Goal: Task Accomplishment & Management: Manage account settings

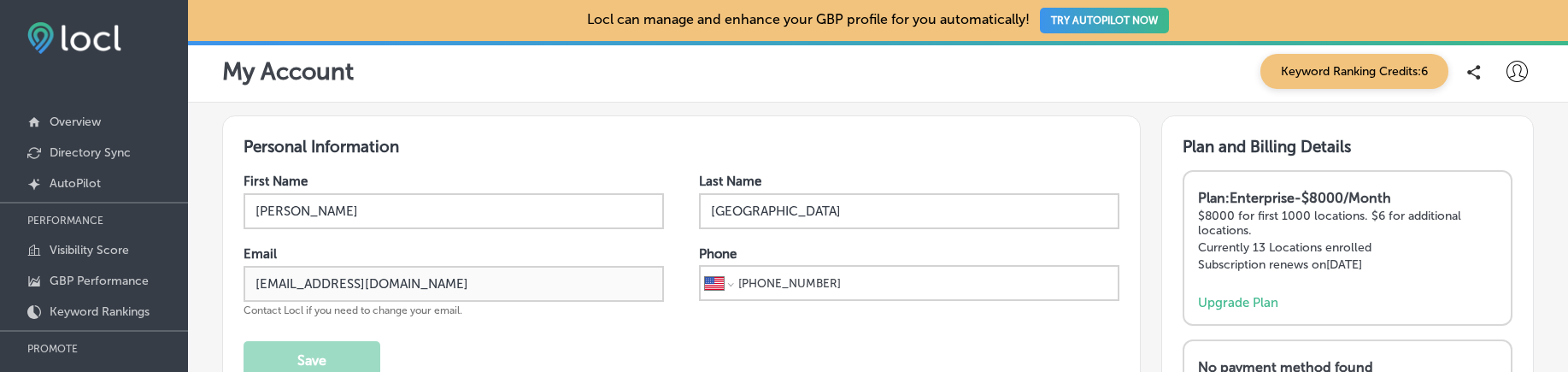
select select "US"
click at [1507, 82] on icon at bounding box center [1517, 71] width 21 height 21
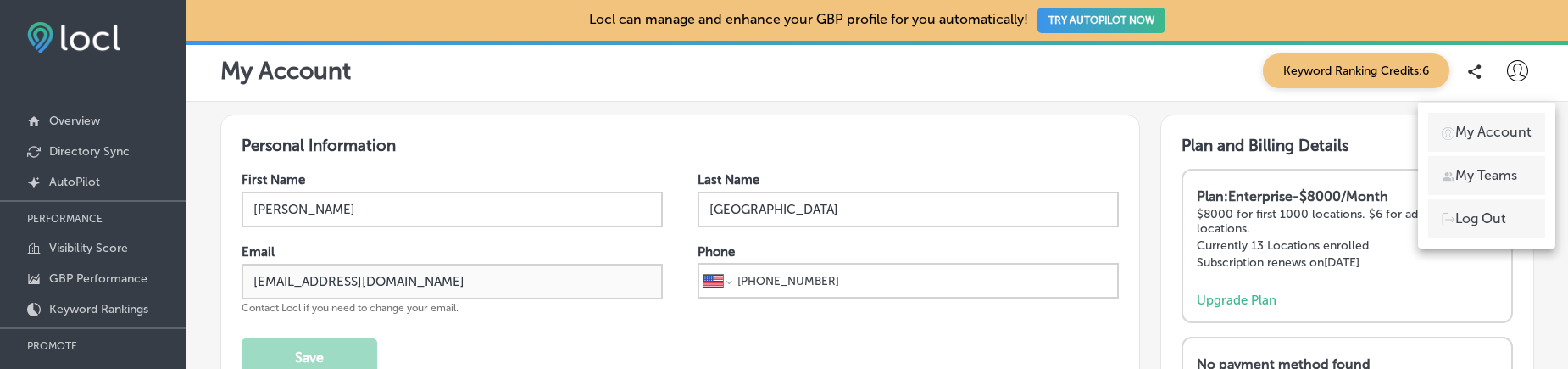
click at [1489, 218] on p "Log Out" at bounding box center [1480, 218] width 50 height 20
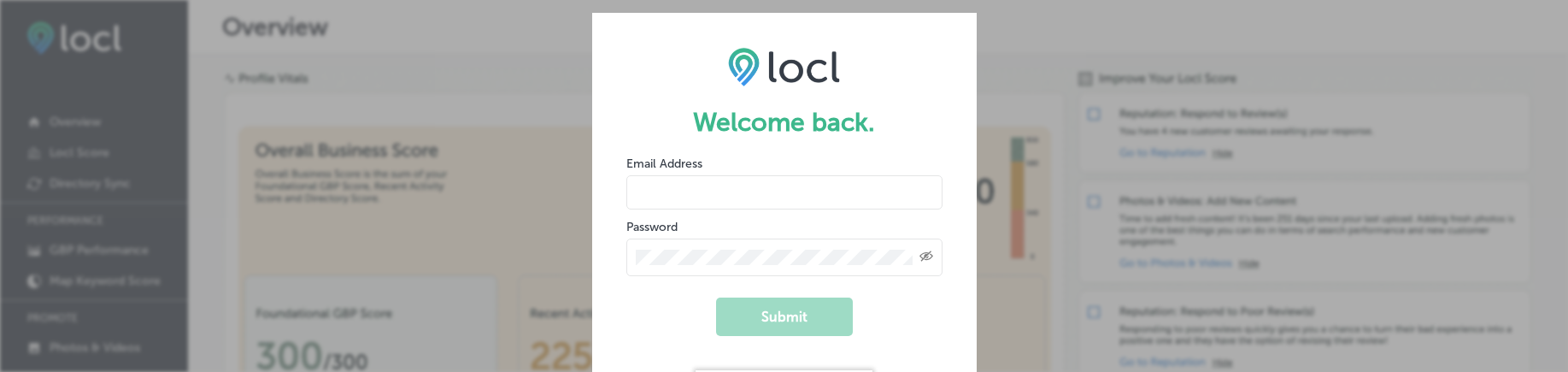
click at [641, 196] on input "email" at bounding box center [784, 192] width 316 height 34
type input "[EMAIL_ADDRESS][DOMAIN_NAME]"
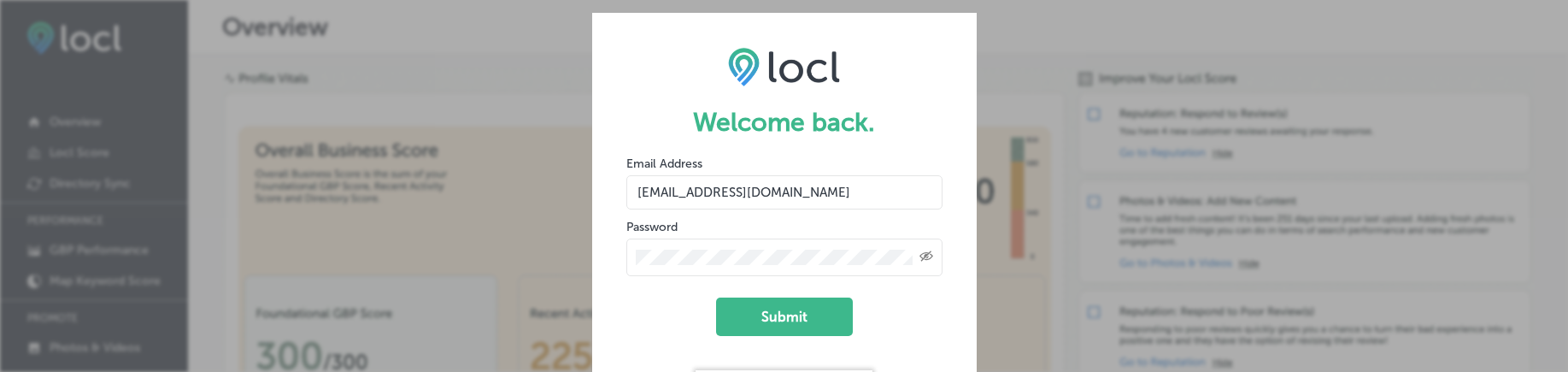
click at [784, 194] on input "[EMAIL_ADDRESS][DOMAIN_NAME]" at bounding box center [784, 192] width 316 height 34
click at [792, 307] on button "Submit" at bounding box center [784, 317] width 137 height 39
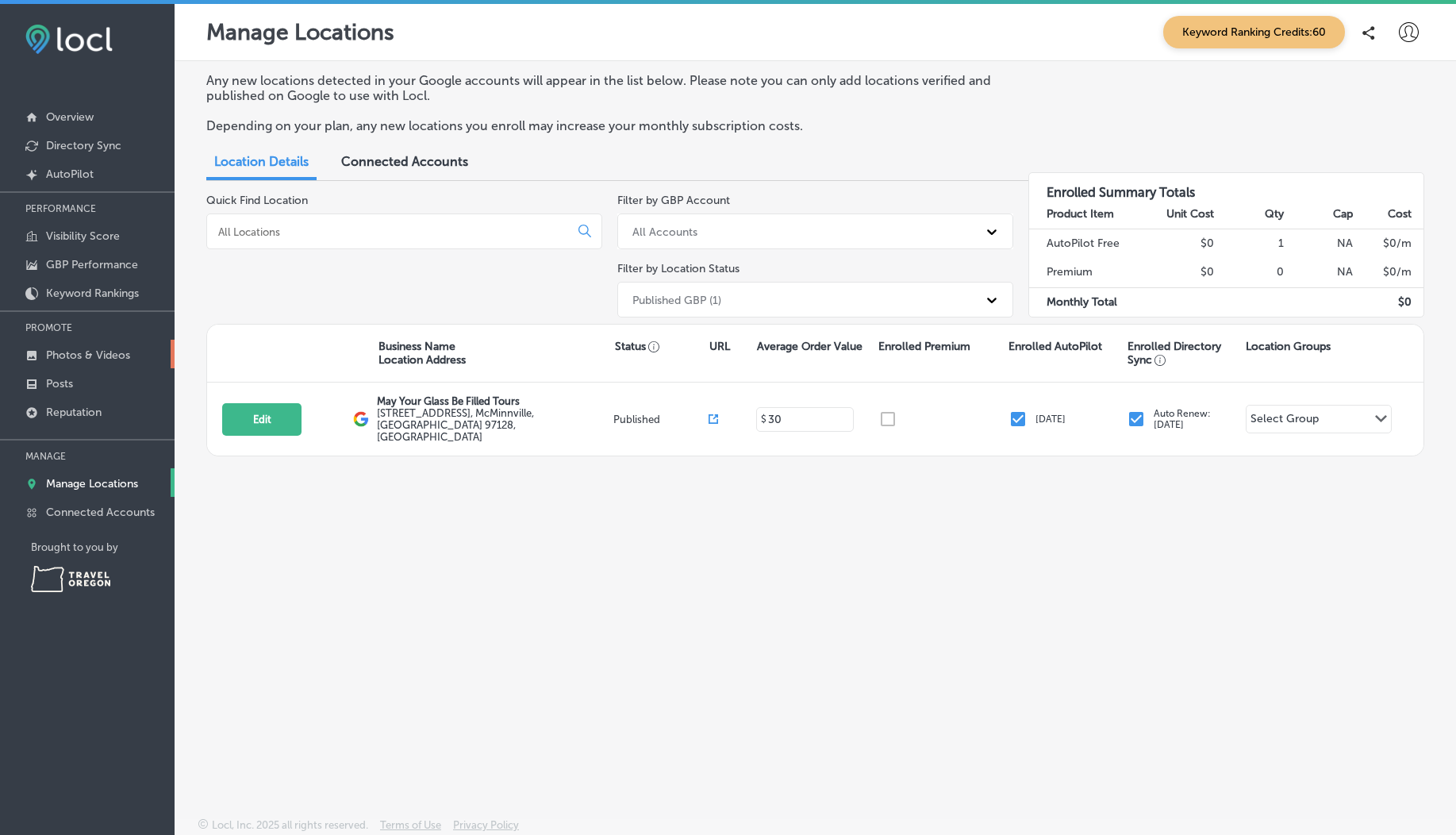
click at [110, 363] on link "Photos & Videos" at bounding box center [87, 354] width 174 height 29
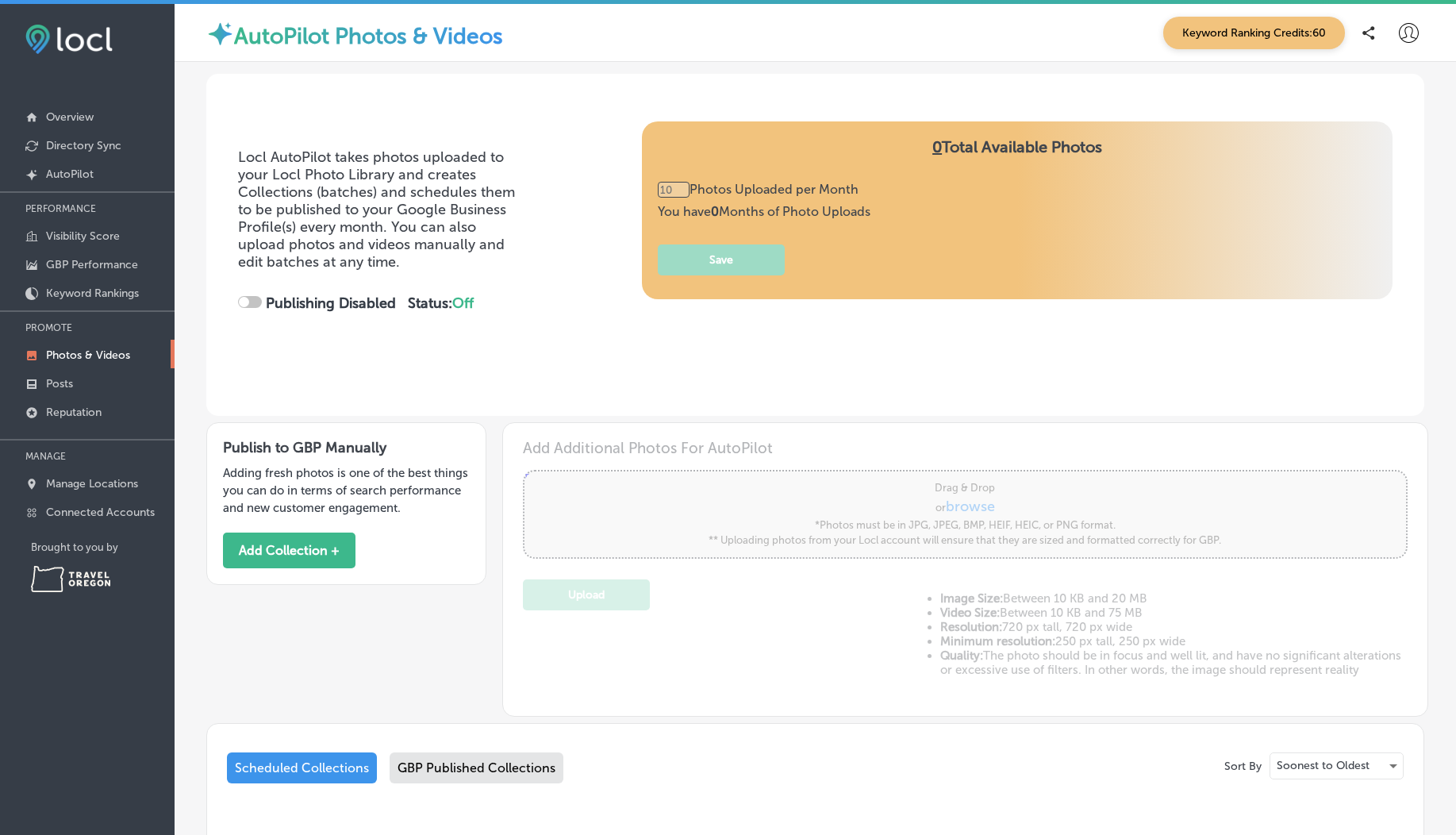
scroll to position [169, 0]
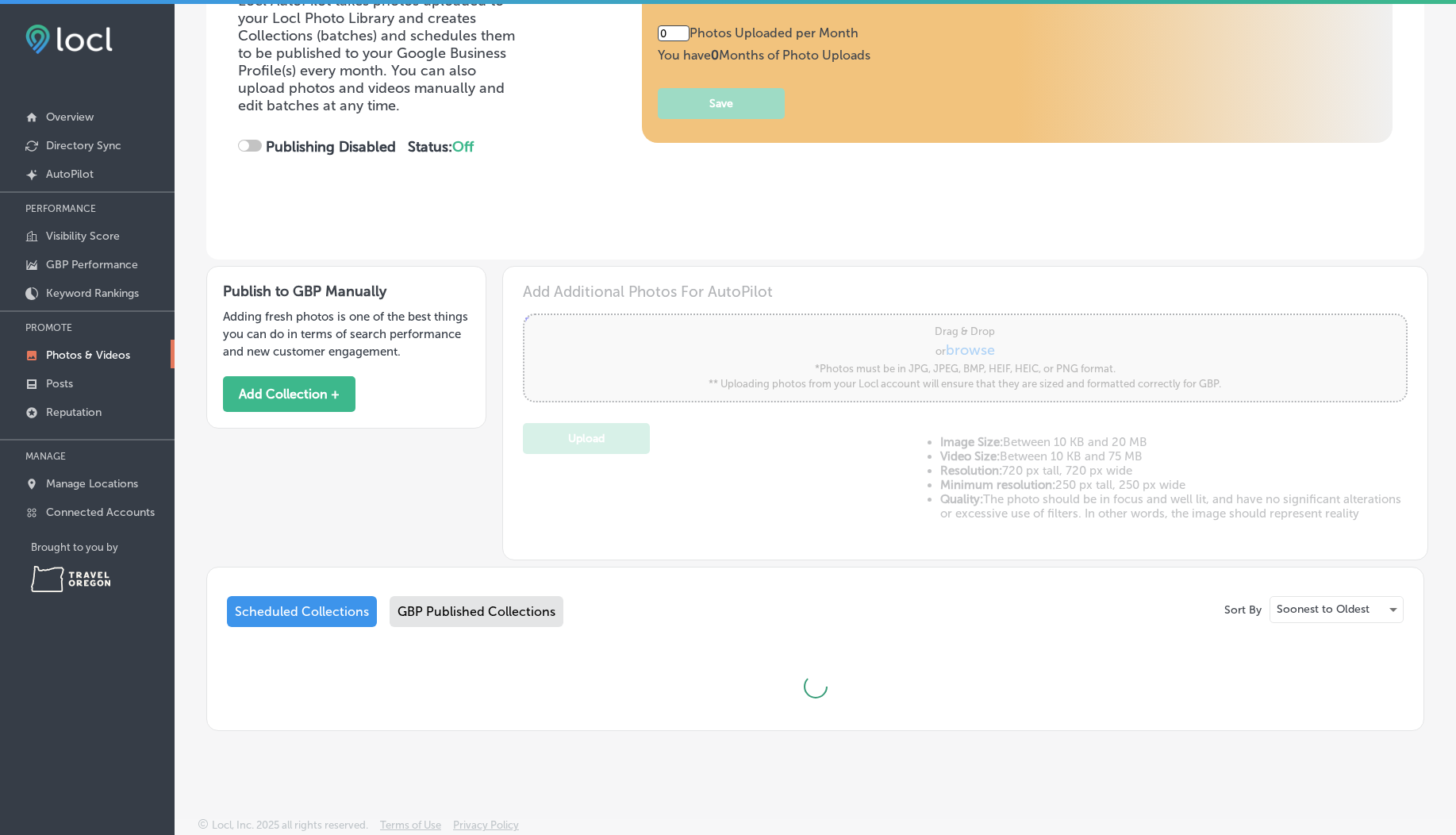
type input "5"
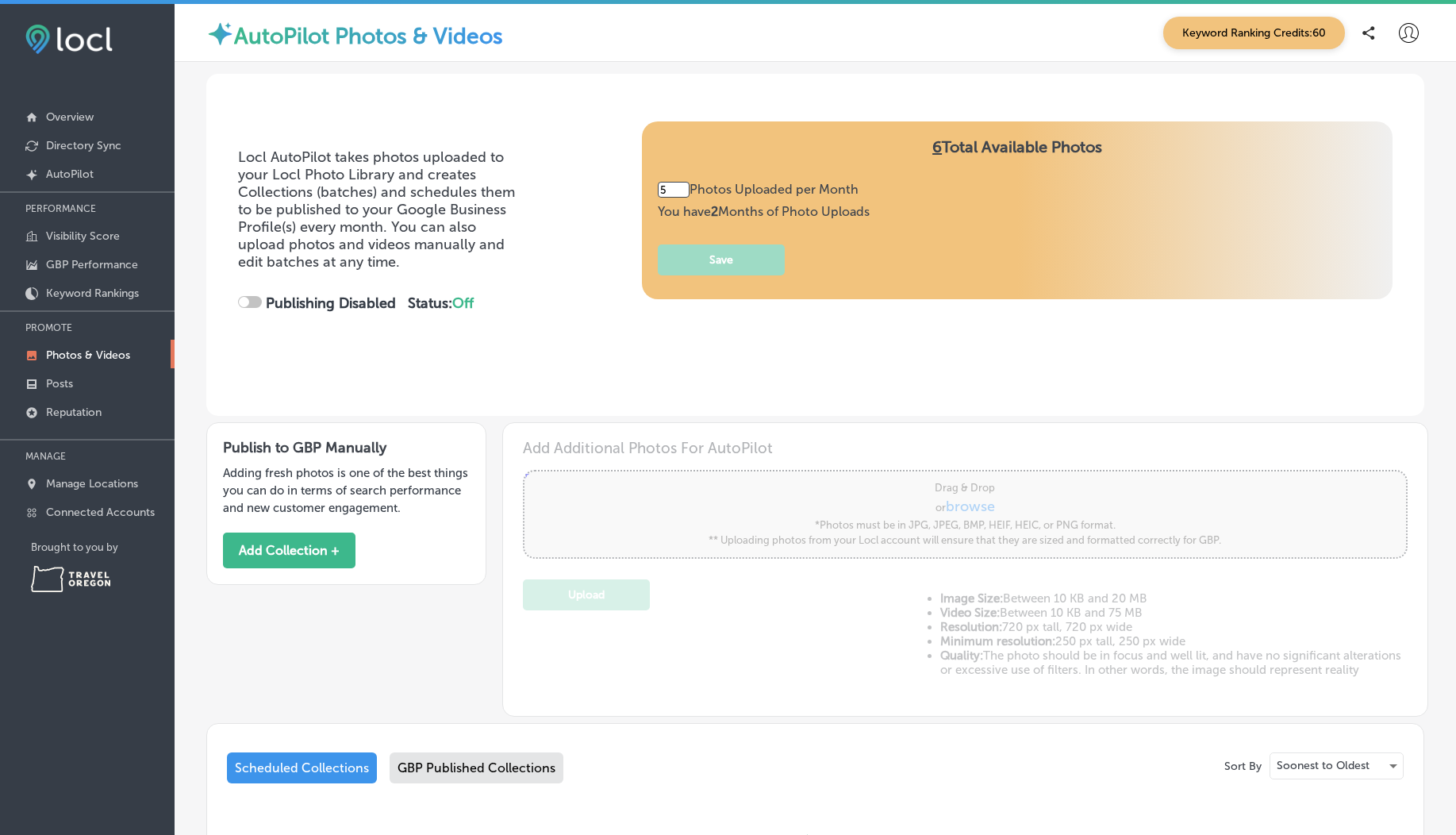
checkbox input "true"
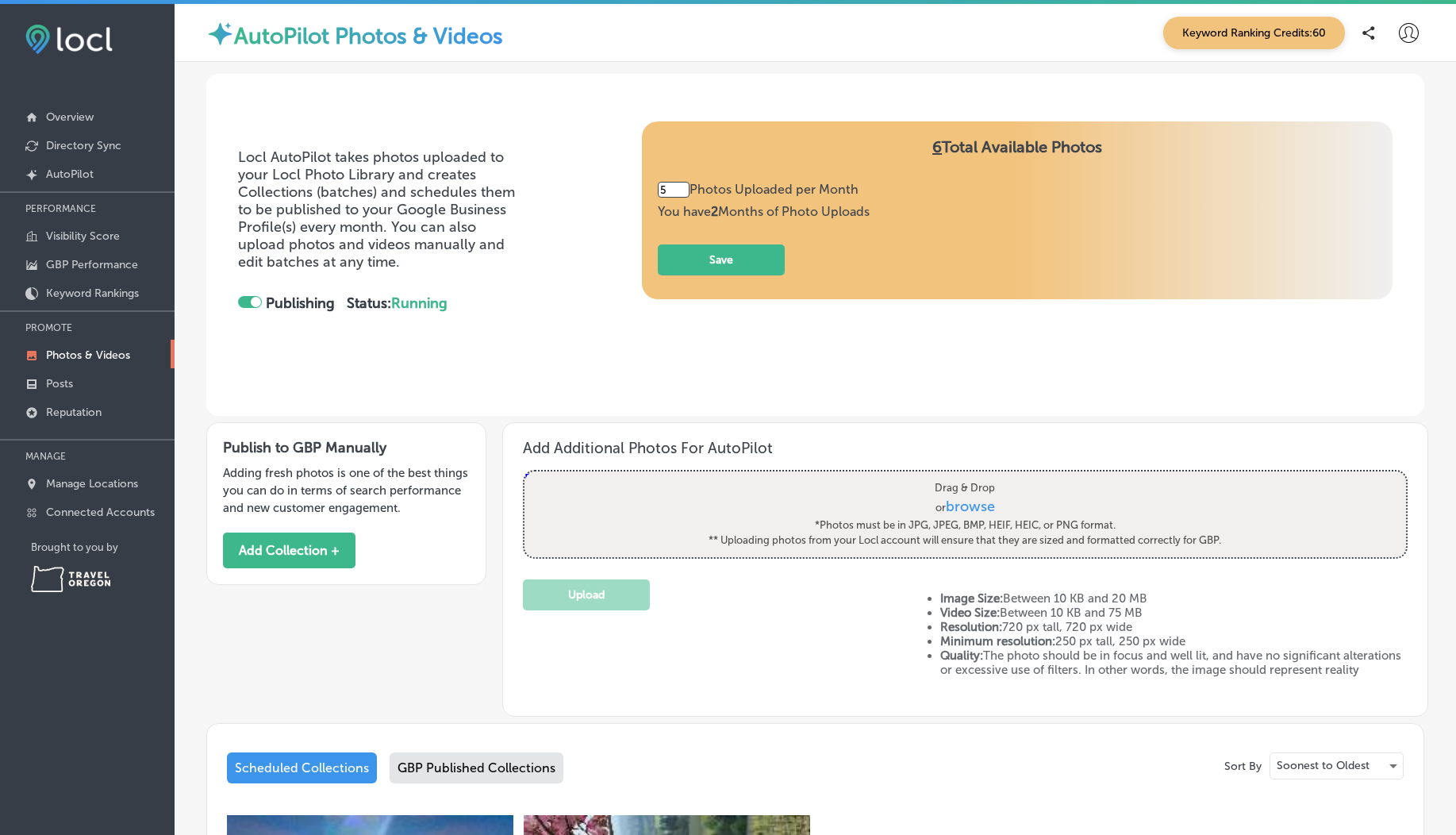
scroll to position [537, 0]
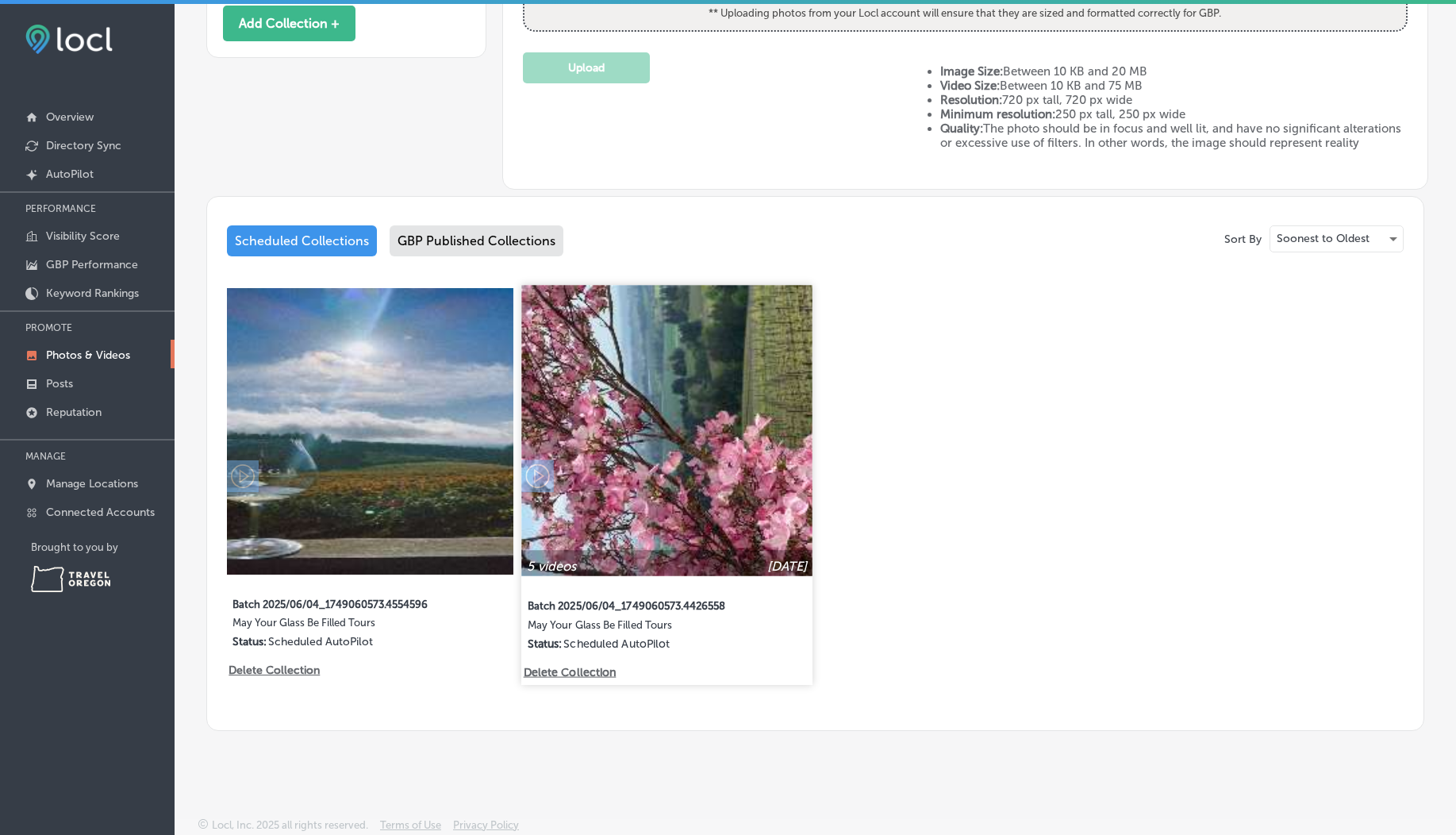
click at [713, 428] on img at bounding box center [666, 431] width 291 height 291
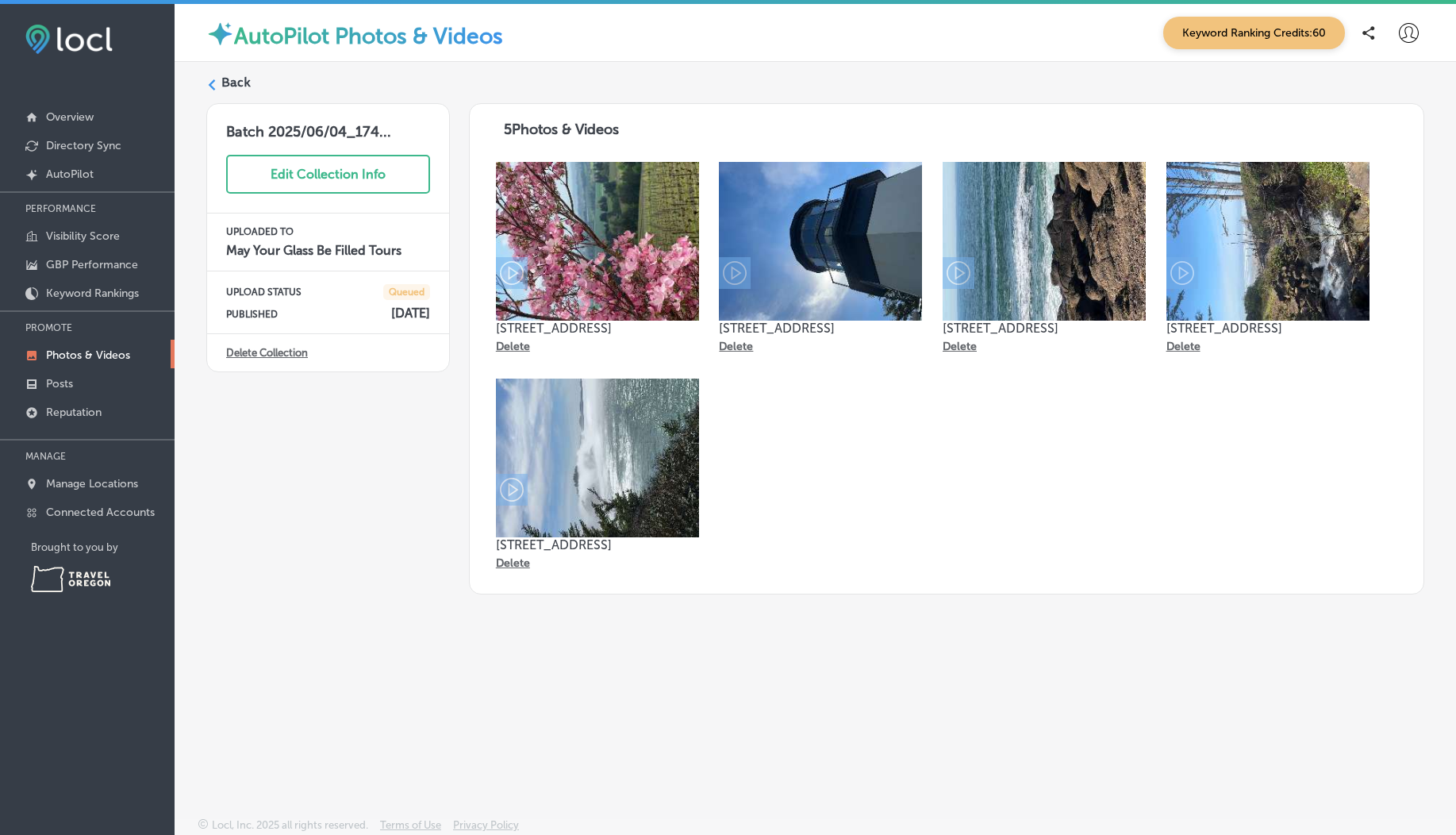
click at [551, 223] on img at bounding box center [597, 241] width 203 height 159
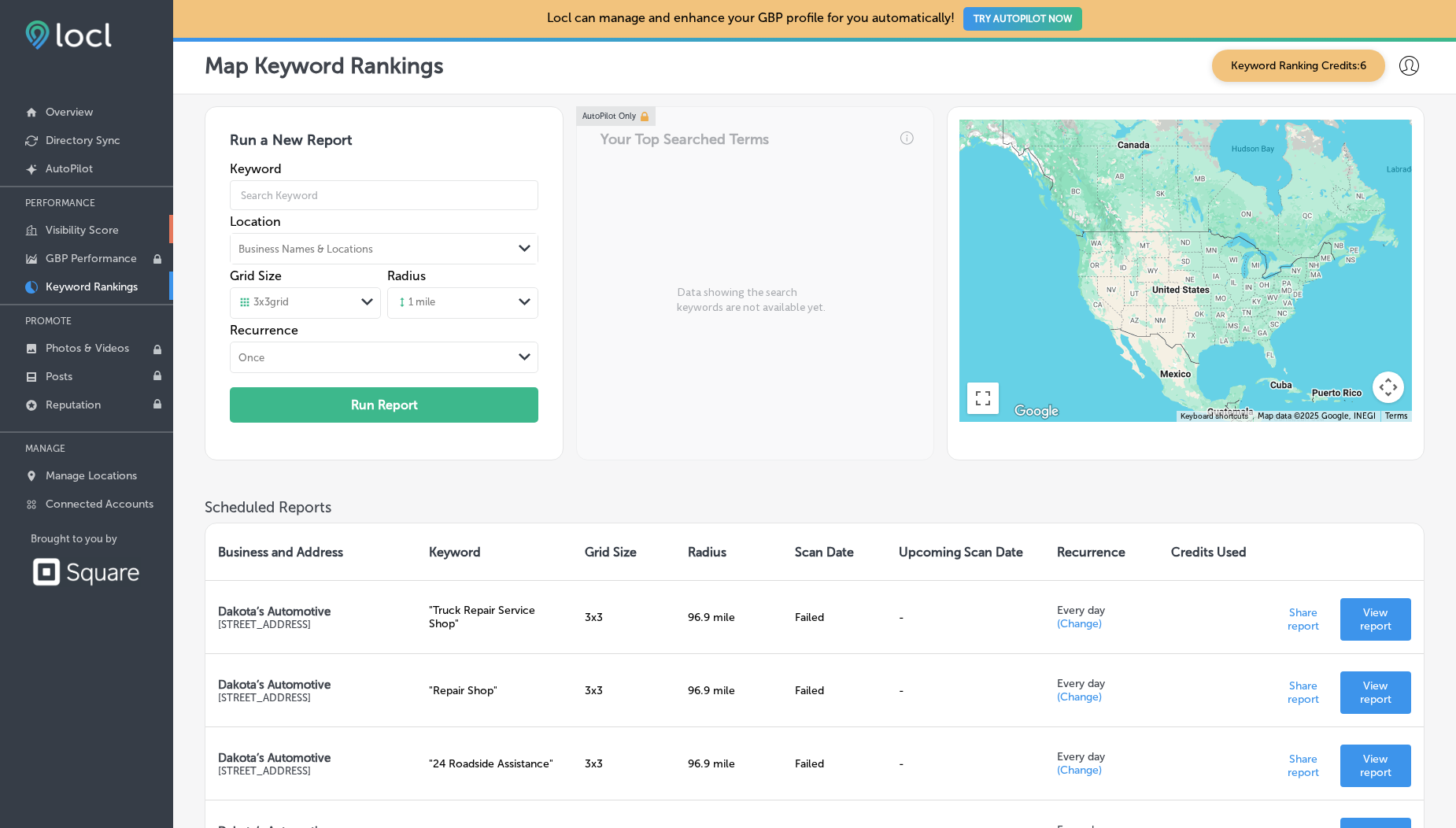
click at [86, 237] on link "Visibility Score" at bounding box center [86, 229] width 173 height 28
